Goal: Navigation & Orientation: Locate item on page

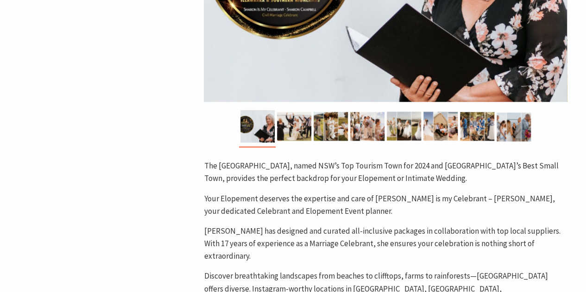
scroll to position [309, 0]
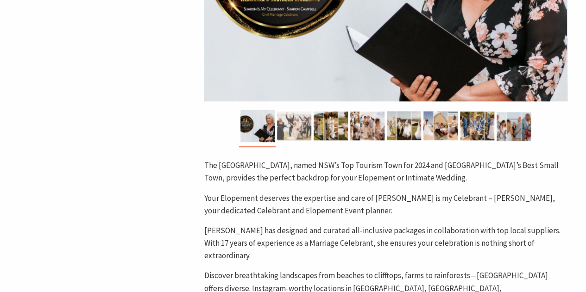
click at [289, 130] on img at bounding box center [294, 126] width 34 height 32
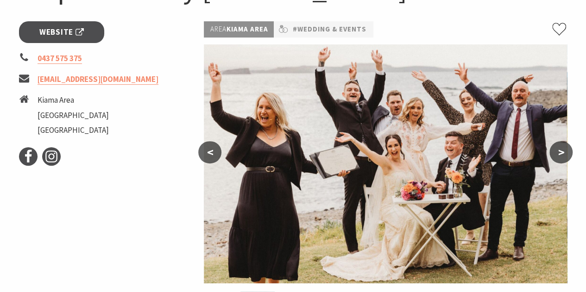
scroll to position [127, 0]
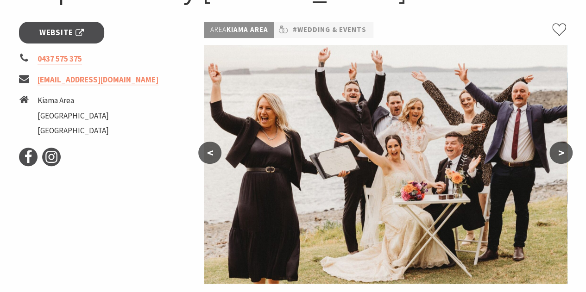
click at [560, 153] on button ">" at bounding box center [560, 153] width 23 height 22
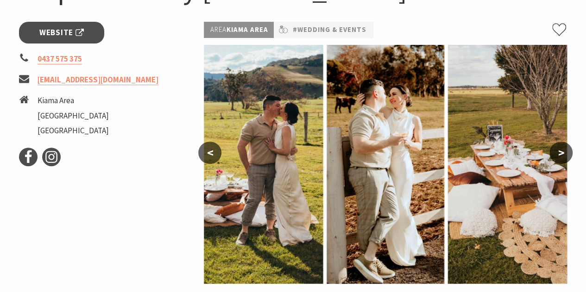
click at [560, 153] on button ">" at bounding box center [560, 153] width 23 height 22
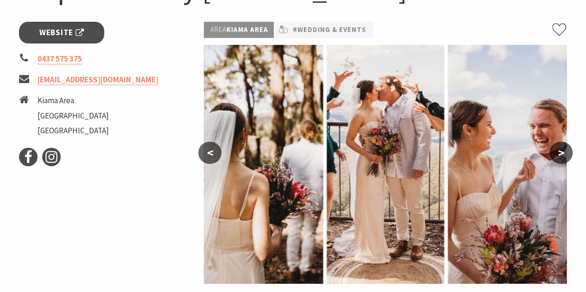
click at [560, 153] on button ">" at bounding box center [560, 153] width 23 height 22
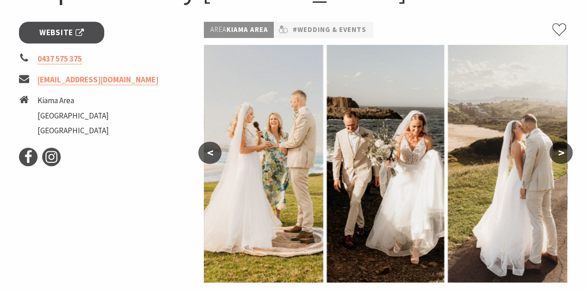
click at [560, 153] on button ">" at bounding box center [560, 153] width 23 height 22
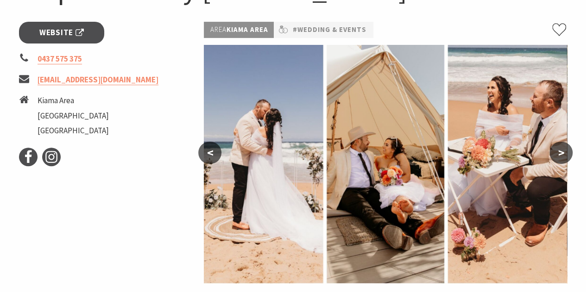
click at [560, 153] on button ">" at bounding box center [560, 153] width 23 height 22
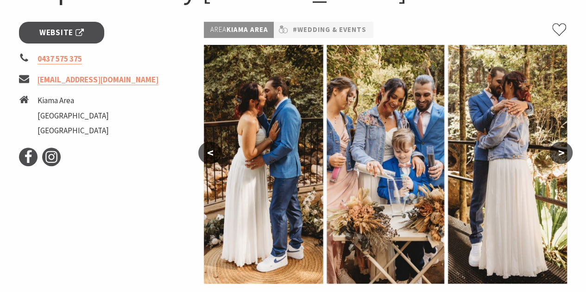
click at [560, 153] on button ">" at bounding box center [560, 153] width 23 height 22
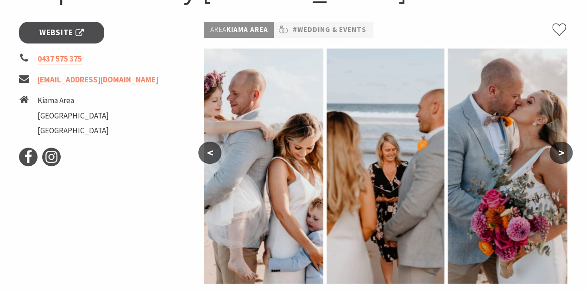
click at [560, 153] on button ">" at bounding box center [560, 153] width 23 height 22
click at [557, 151] on button ">" at bounding box center [560, 153] width 23 height 22
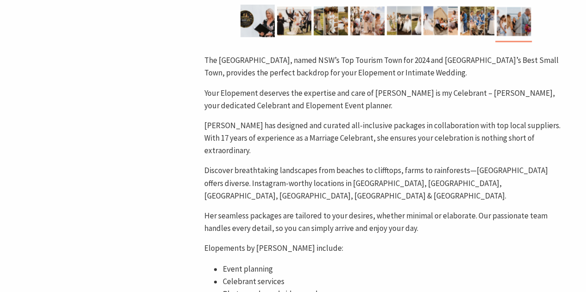
scroll to position [408, 0]
